Goal: Find specific page/section: Find specific page/section

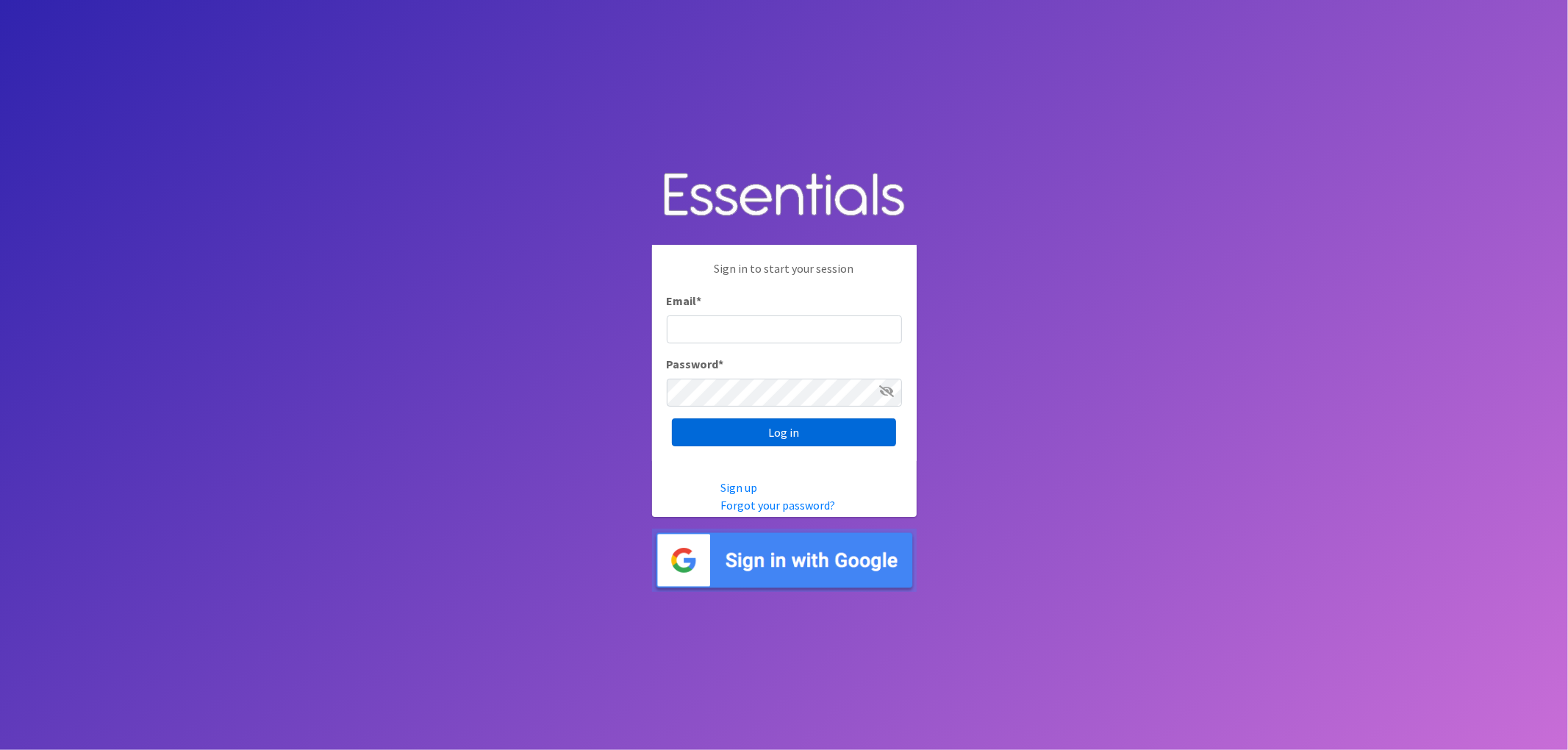
type input "[EMAIL_ADDRESS][DOMAIN_NAME]"
click at [758, 431] on input "Log in" at bounding box center [784, 432] width 224 height 27
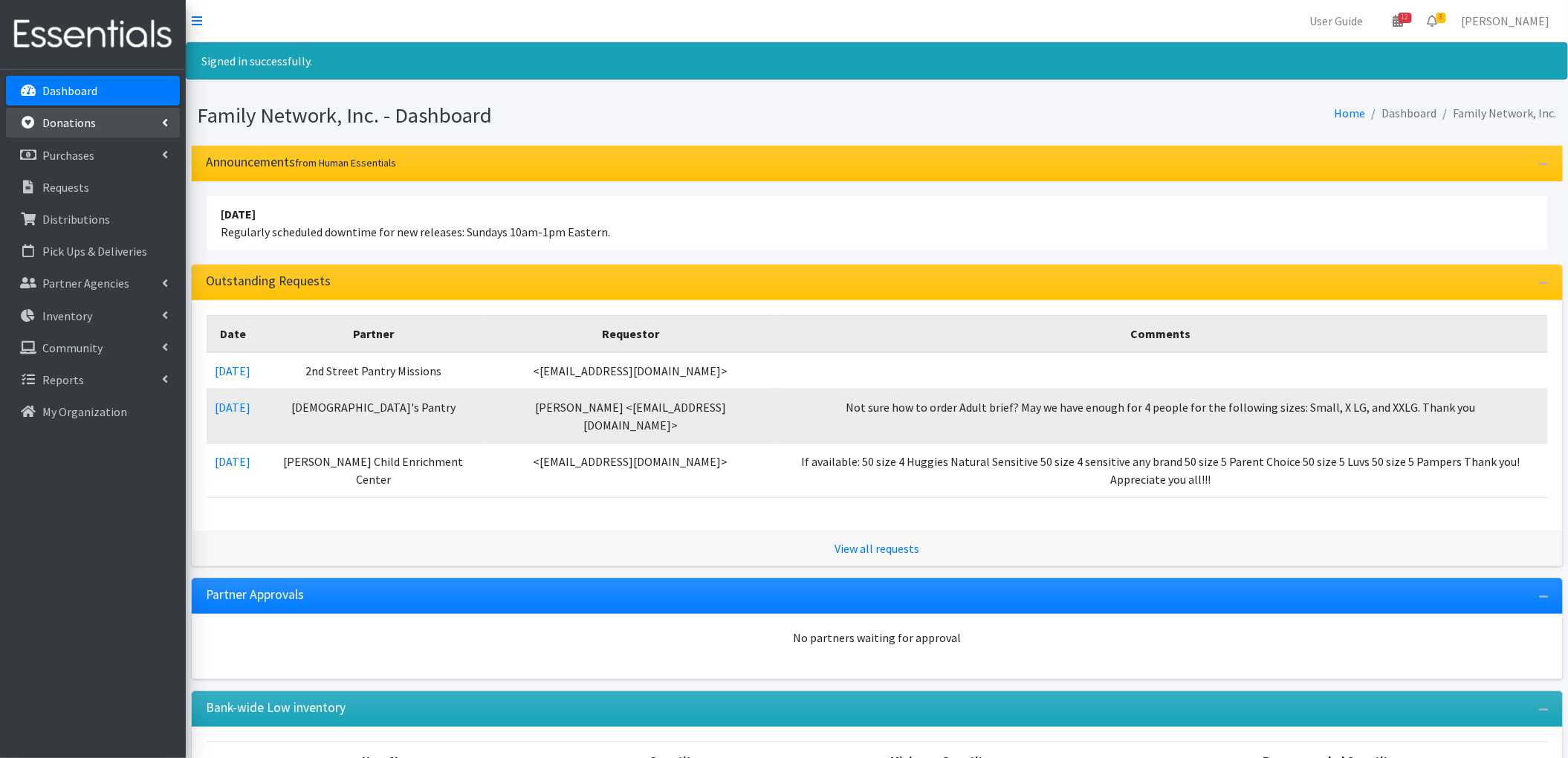
click at [98, 135] on link "Donations" at bounding box center [92, 123] width 174 height 30
click at [98, 164] on link "All Donations" at bounding box center [92, 156] width 174 height 30
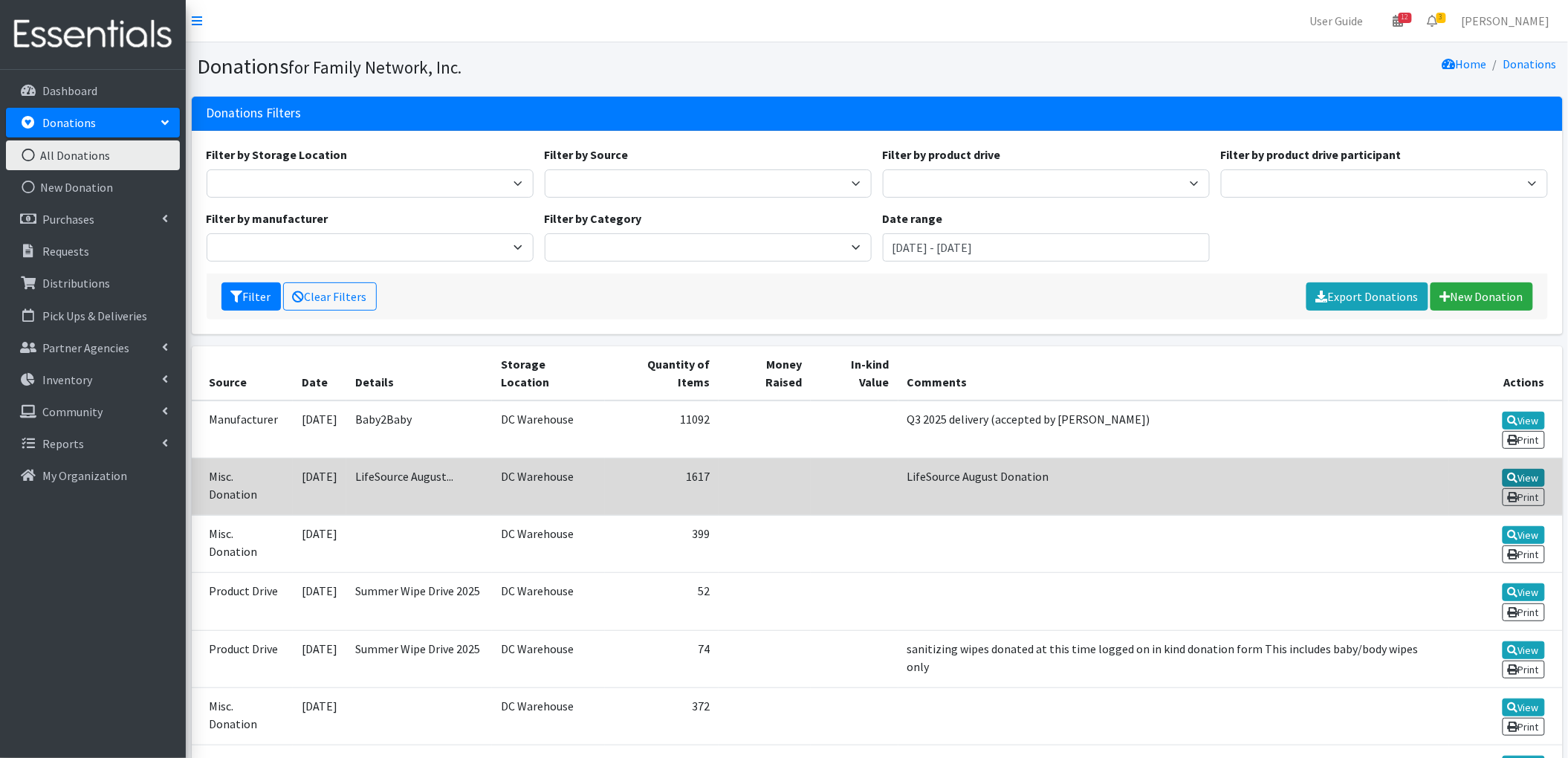
click at [1503, 469] on link "View" at bounding box center [1524, 478] width 43 height 18
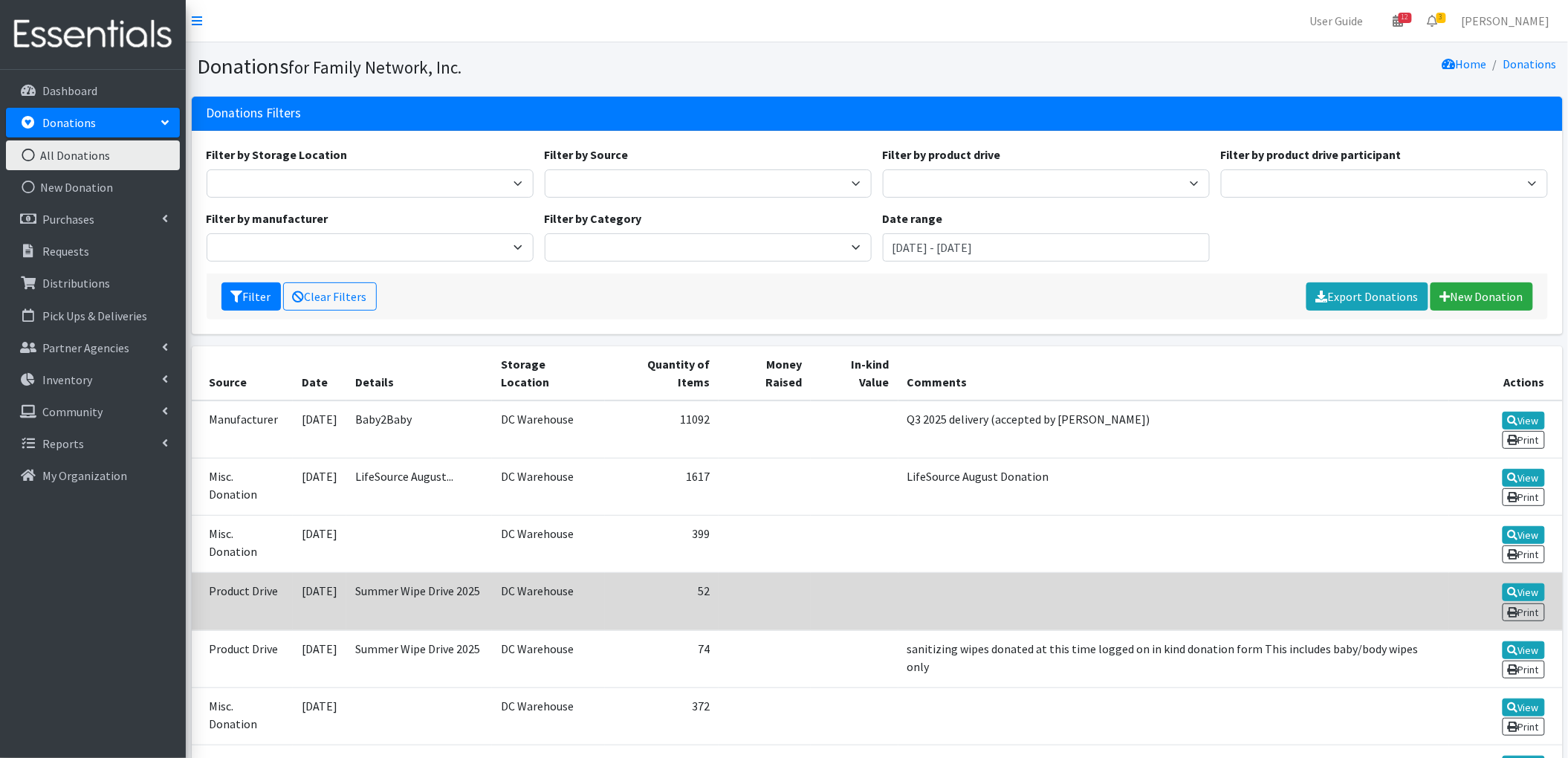
click at [250, 572] on td "Product Drive" at bounding box center [242, 601] width 102 height 58
click at [1503, 583] on link "View" at bounding box center [1524, 592] width 43 height 18
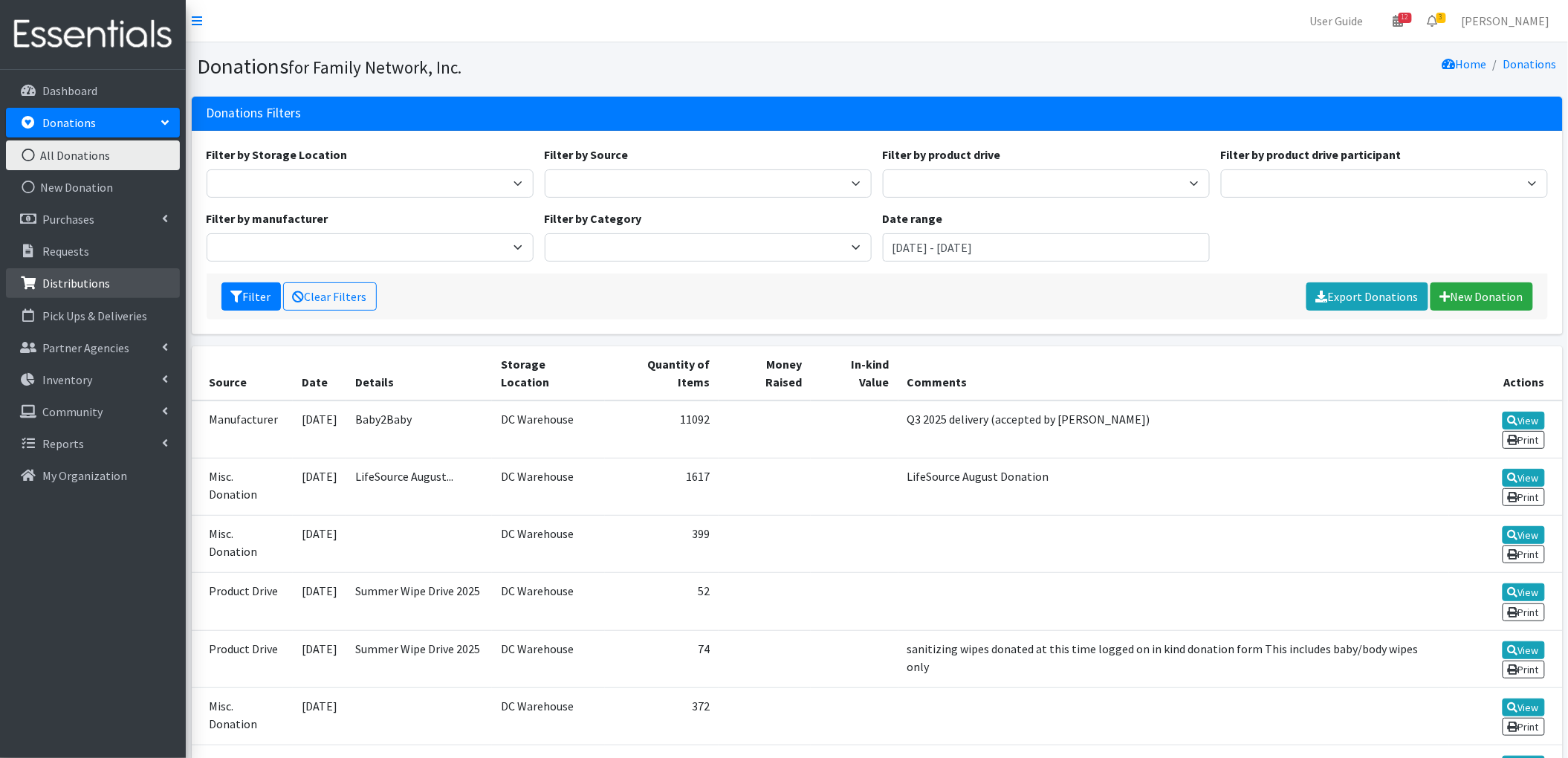
click at [69, 274] on link "Distributions" at bounding box center [92, 283] width 174 height 30
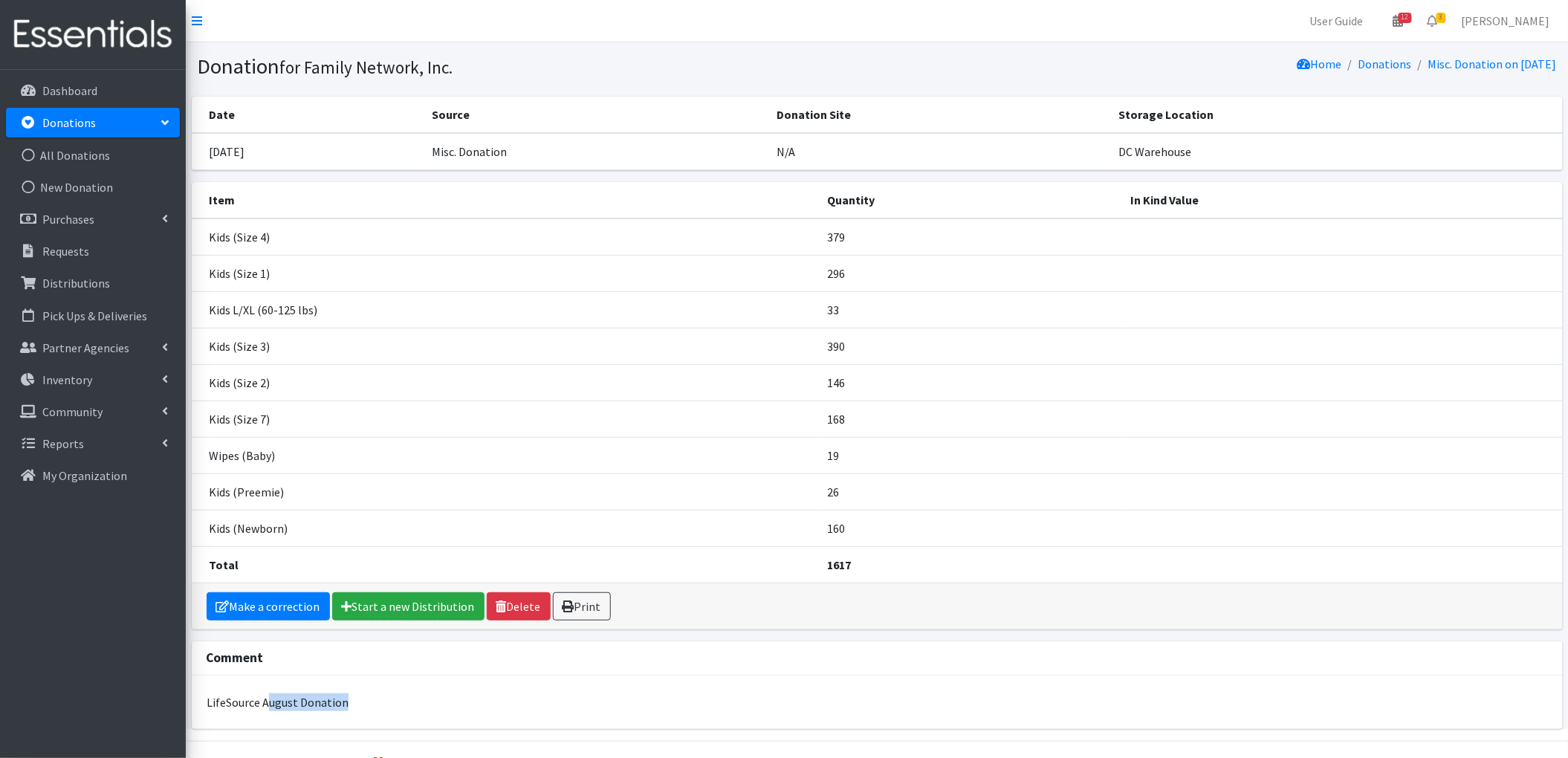
drag, startPoint x: 265, startPoint y: 695, endPoint x: 372, endPoint y: 709, distance: 107.9
click at [376, 715] on div "LifeSource August Donation" at bounding box center [876, 702] width 1371 height 42
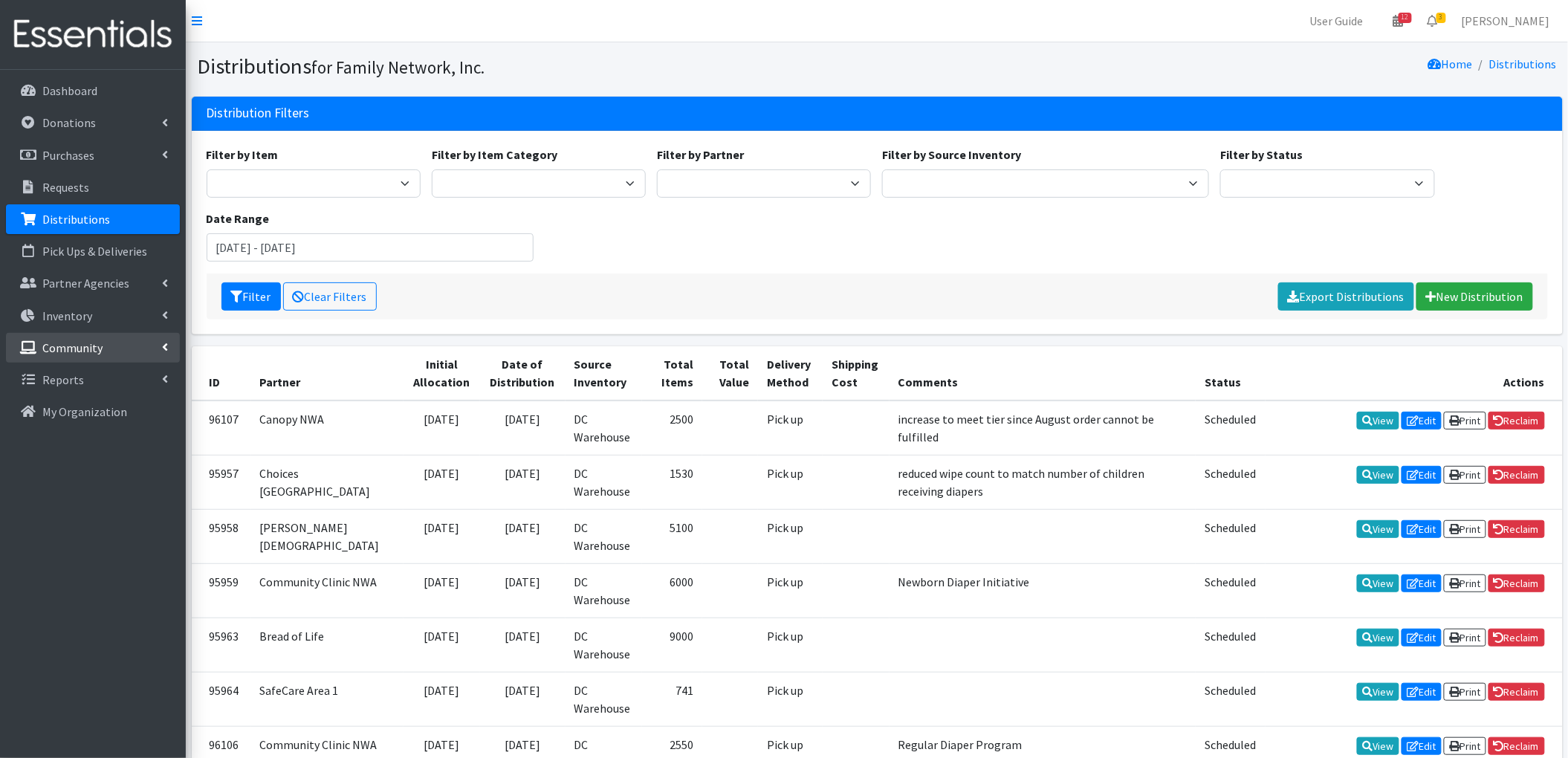
click at [134, 342] on link "Community" at bounding box center [92, 348] width 174 height 30
click at [135, 411] on link "Product Drives" at bounding box center [92, 412] width 174 height 30
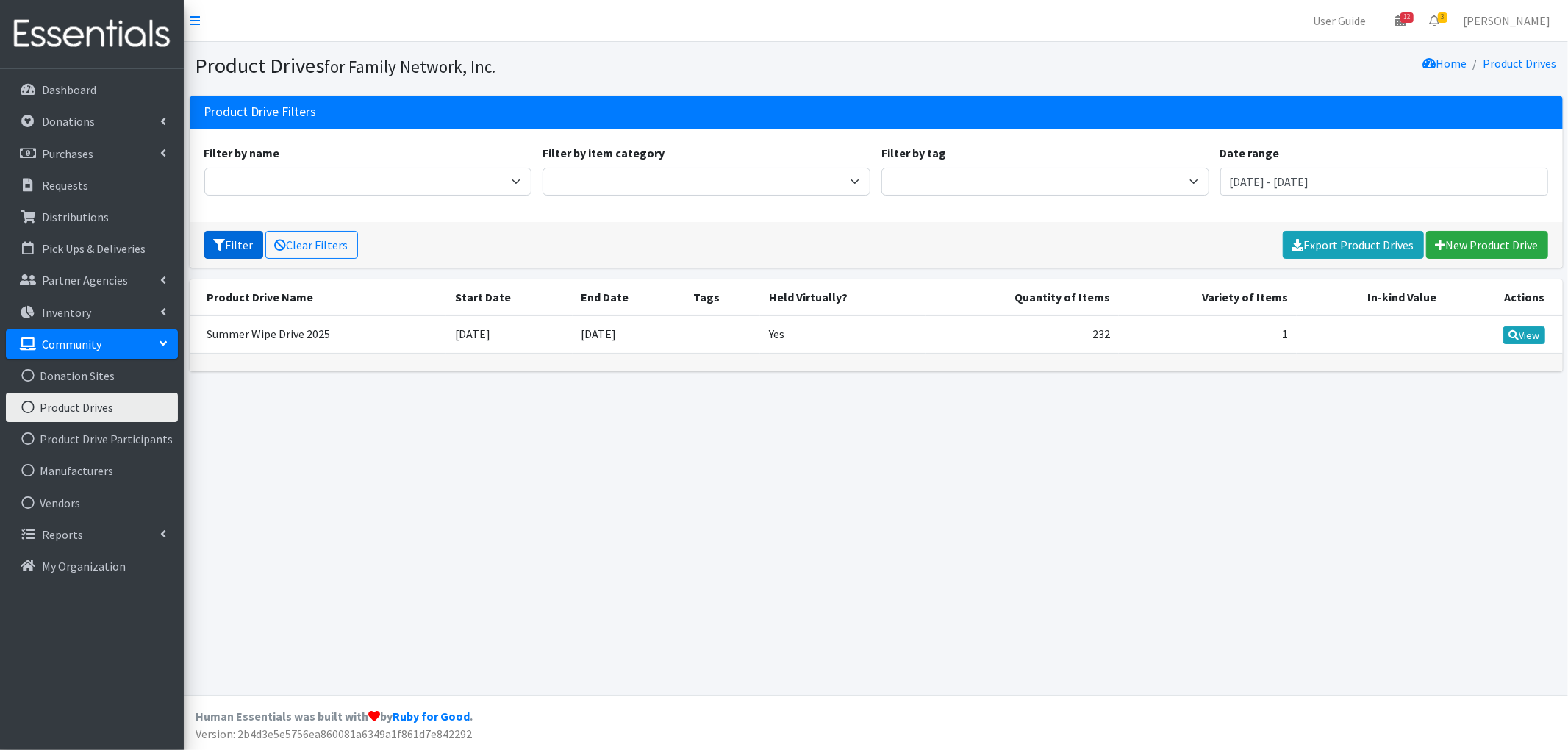
click at [224, 244] on icon "submit" at bounding box center [220, 244] width 12 height 12
click at [1339, 194] on input "July 9, 2025 - October 9, 2025" at bounding box center [1384, 182] width 328 height 27
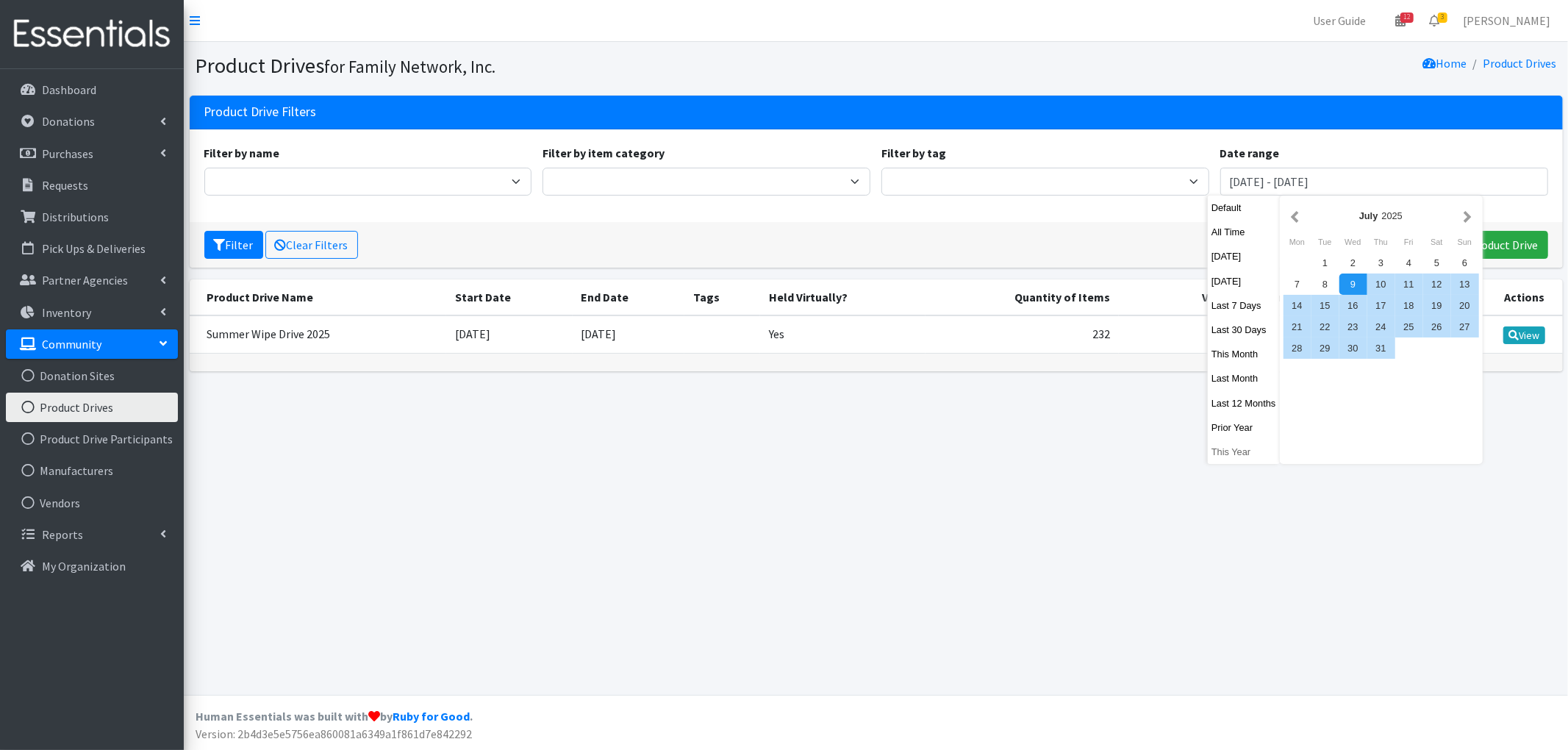
click at [1239, 447] on button "This Year" at bounding box center [1243, 452] width 72 height 22
type input "January 1, 2025 - December 31, 2025"
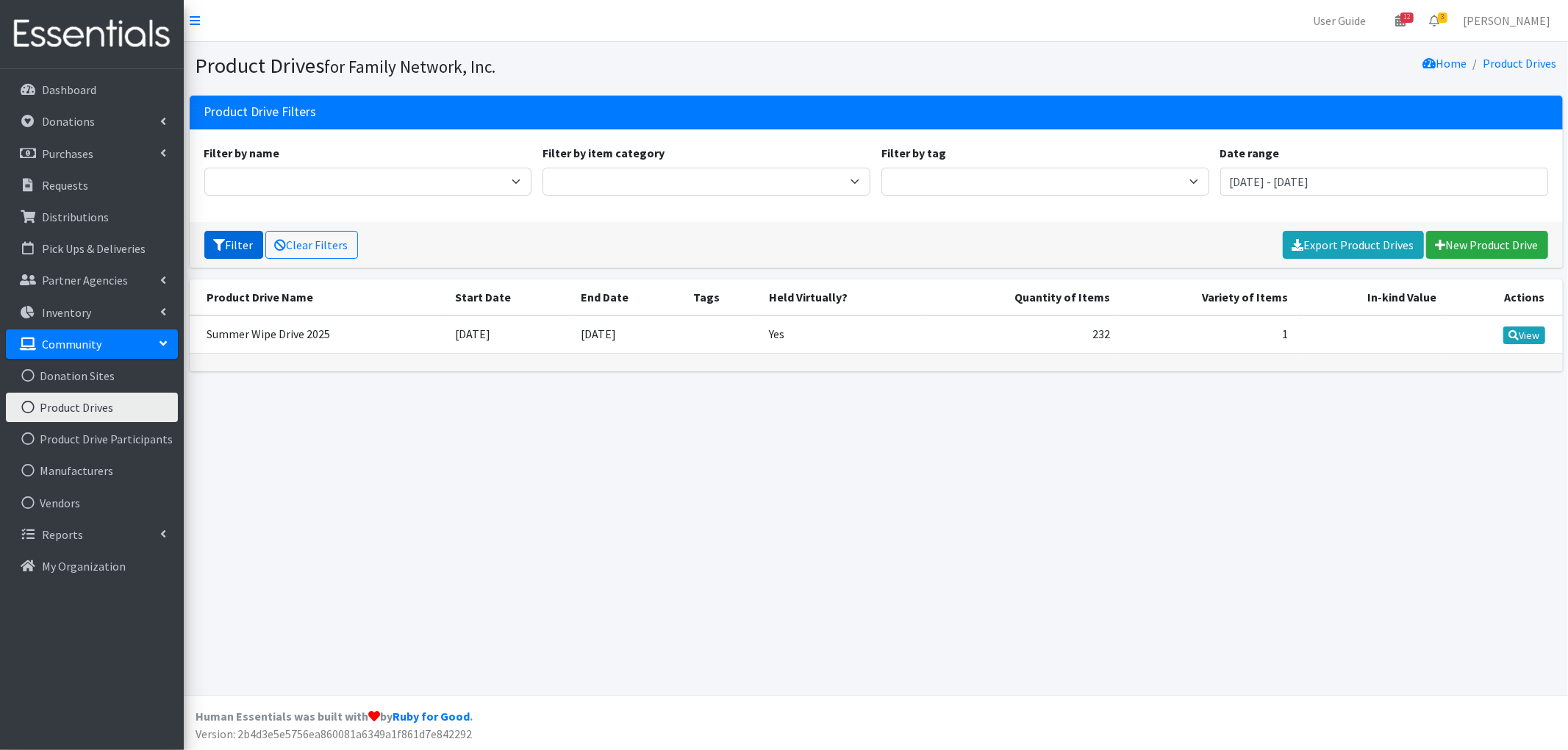
click at [222, 244] on icon "submit" at bounding box center [220, 244] width 12 height 12
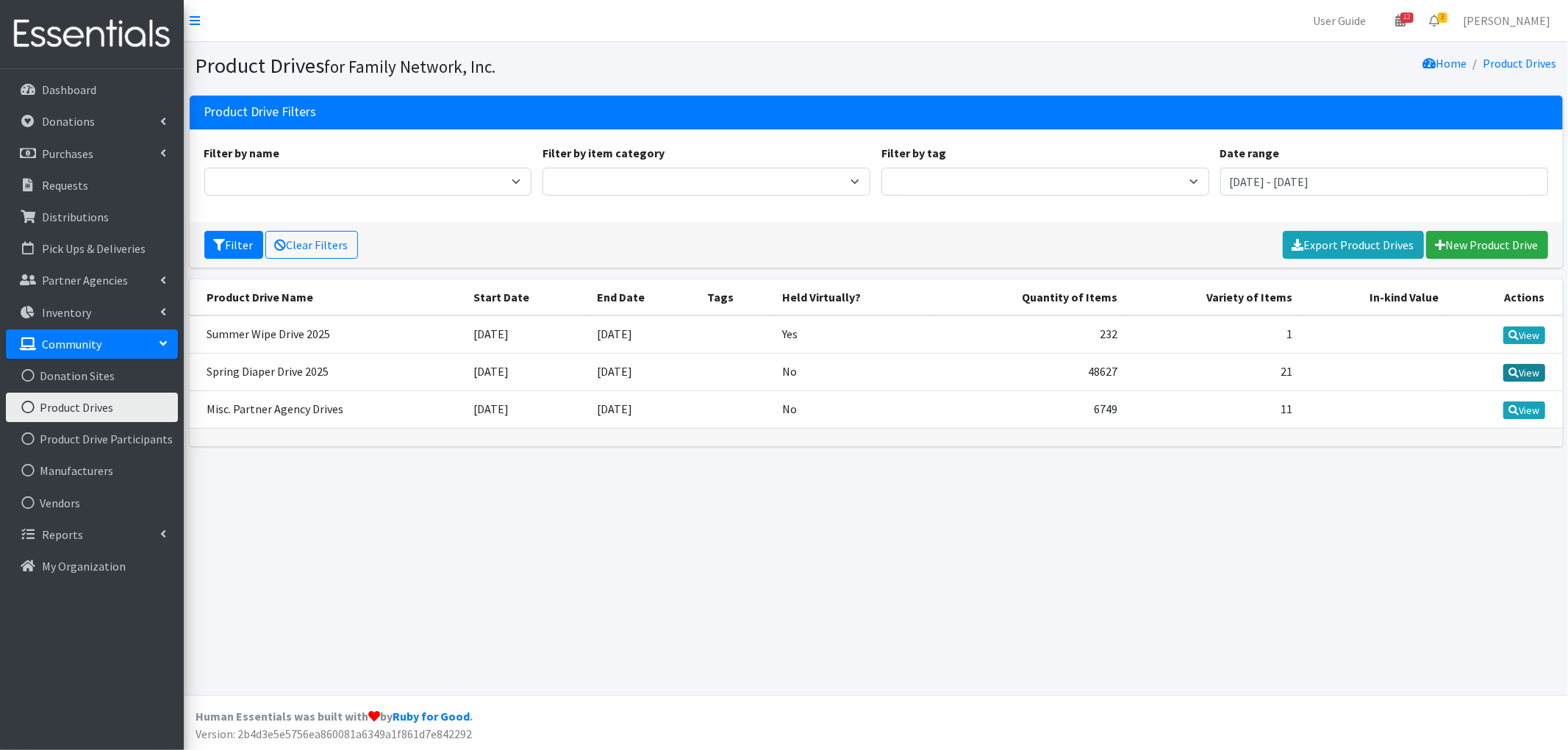
click at [1527, 365] on link "View" at bounding box center [1524, 373] width 42 height 18
